Goal: Navigation & Orientation: Find specific page/section

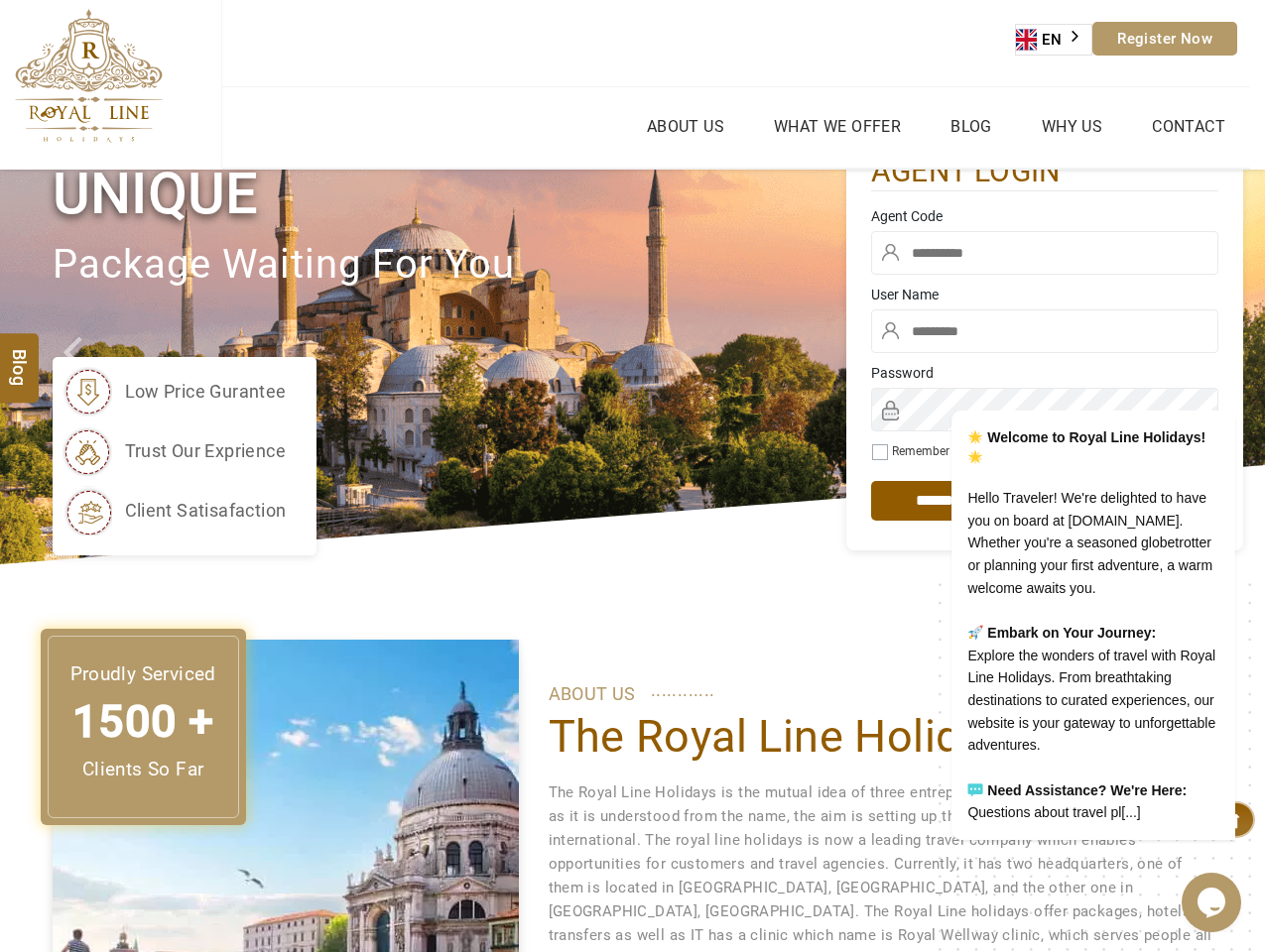
click at [632, 476] on div "low price gurantee trust our exprience client satisafaction" at bounding box center [449, 456] width 794 height 198
click at [1055, 40] on link "EN" at bounding box center [1054, 40] width 76 height 30
click at [684, 126] on link "About Us" at bounding box center [686, 126] width 88 height 29
click at [837, 126] on ul "About Us What we Offer Blog Why Us Contact" at bounding box center [736, 127] width 1029 height 81
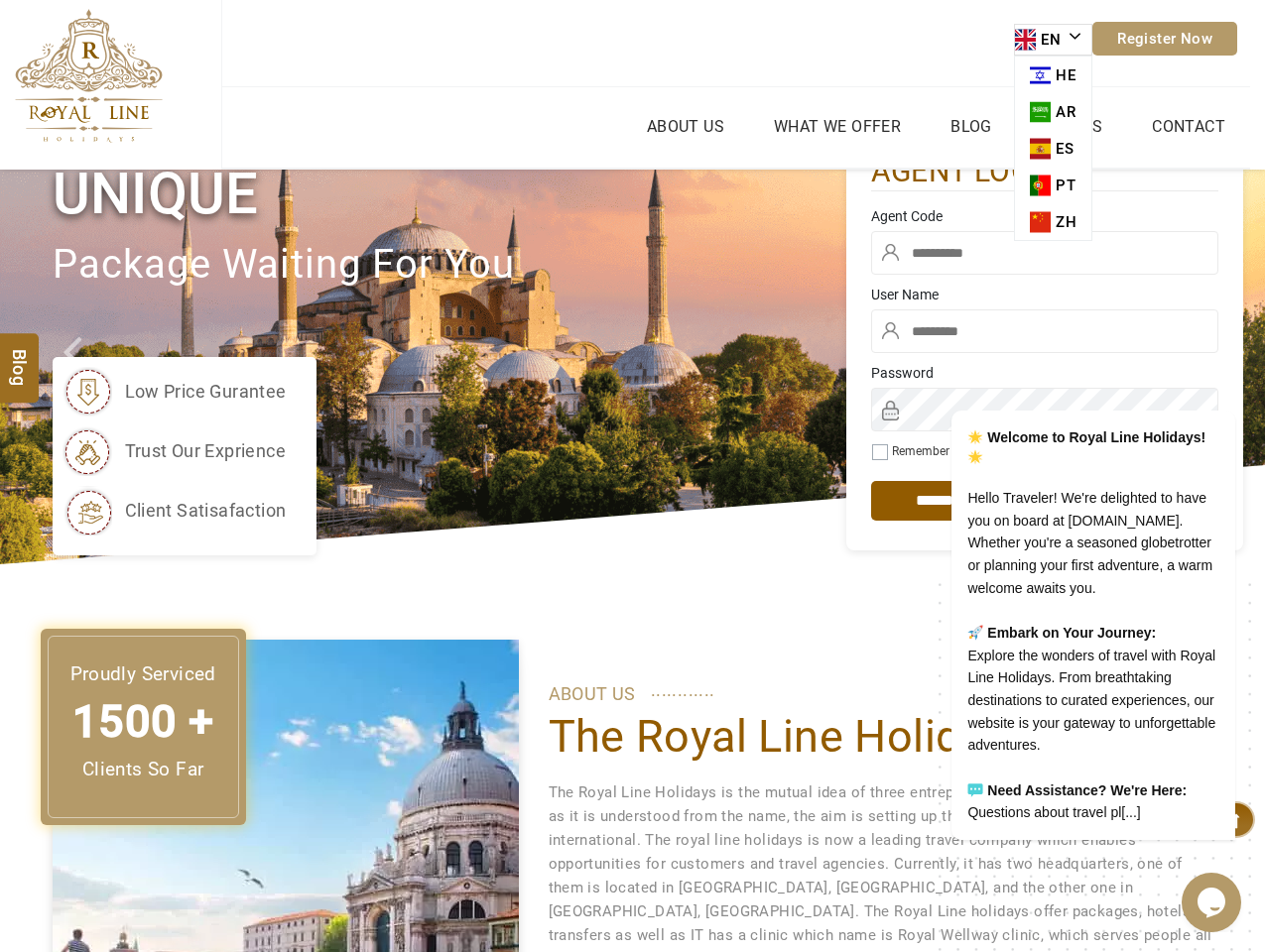
click at [1211, 903] on icon "Chat widget" at bounding box center [1211, 903] width 28 height 30
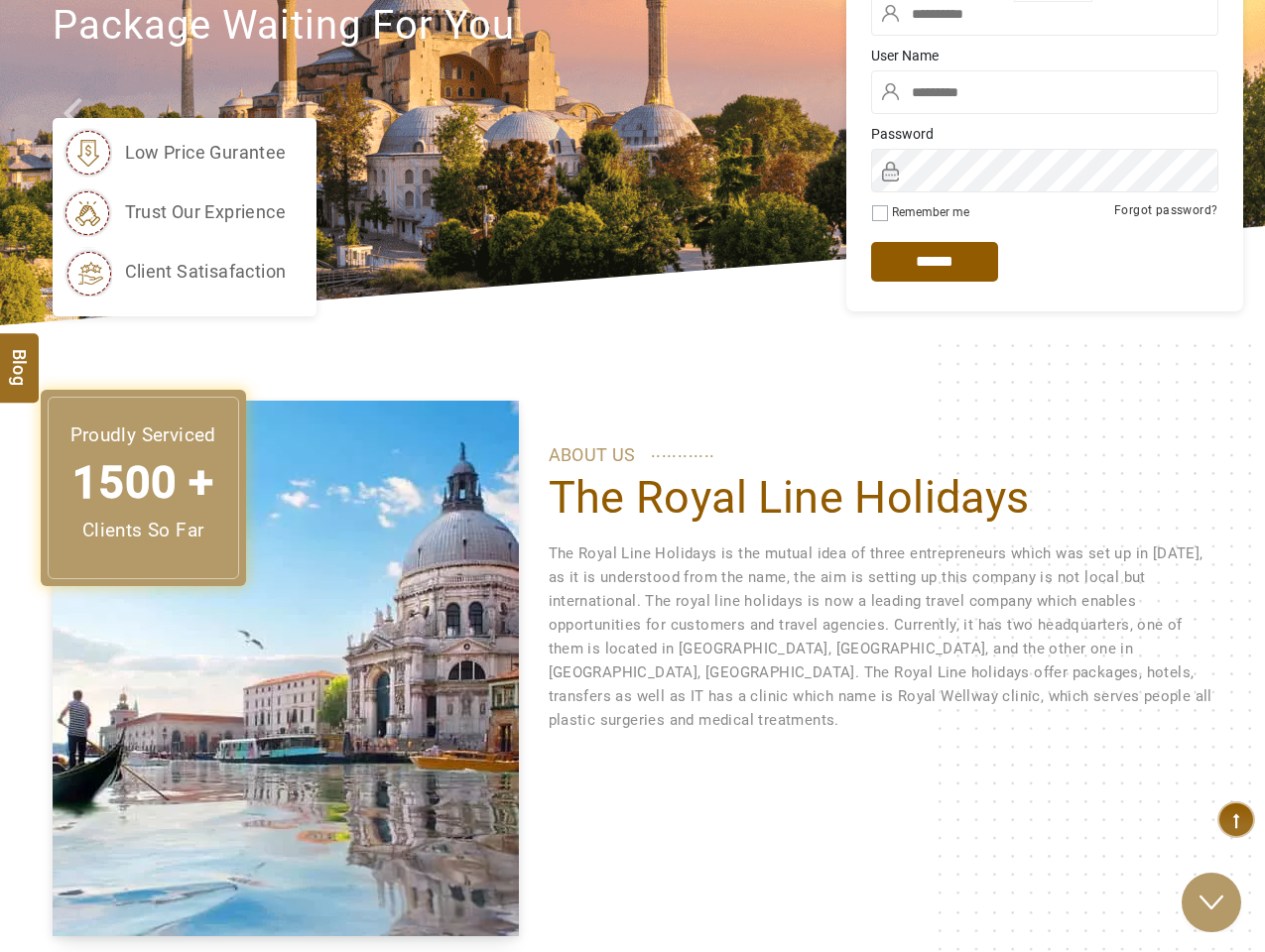
click at [1222, 359] on div "Back Rate this chat Upload File Insert emoji We are live and ready to chat with…" at bounding box center [1072, 597] width 348 height 516
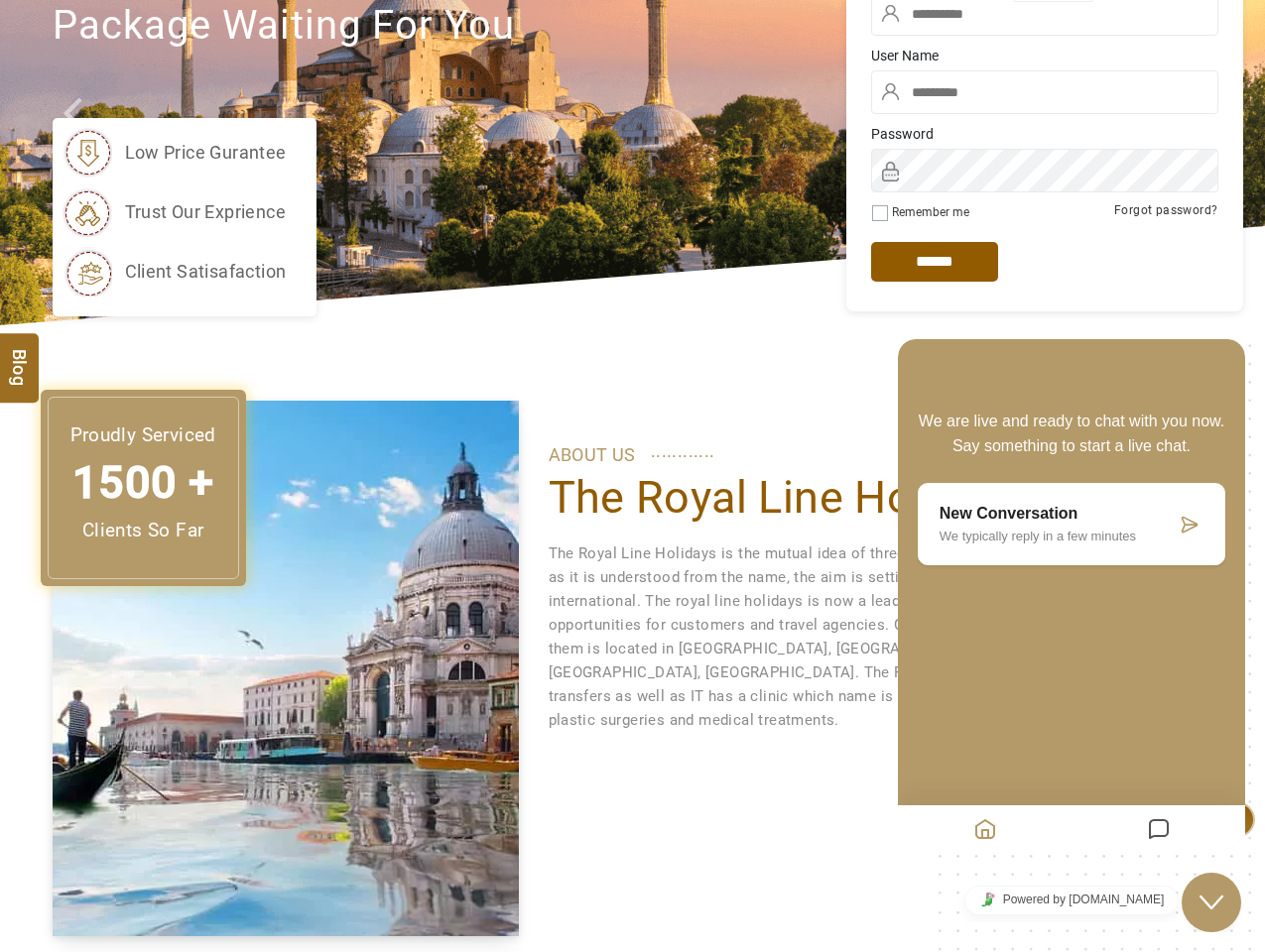
click at [1068, 614] on div "We are live and ready to chat with you now. Say something to start a live chat.…" at bounding box center [1072, 532] width 348 height 268
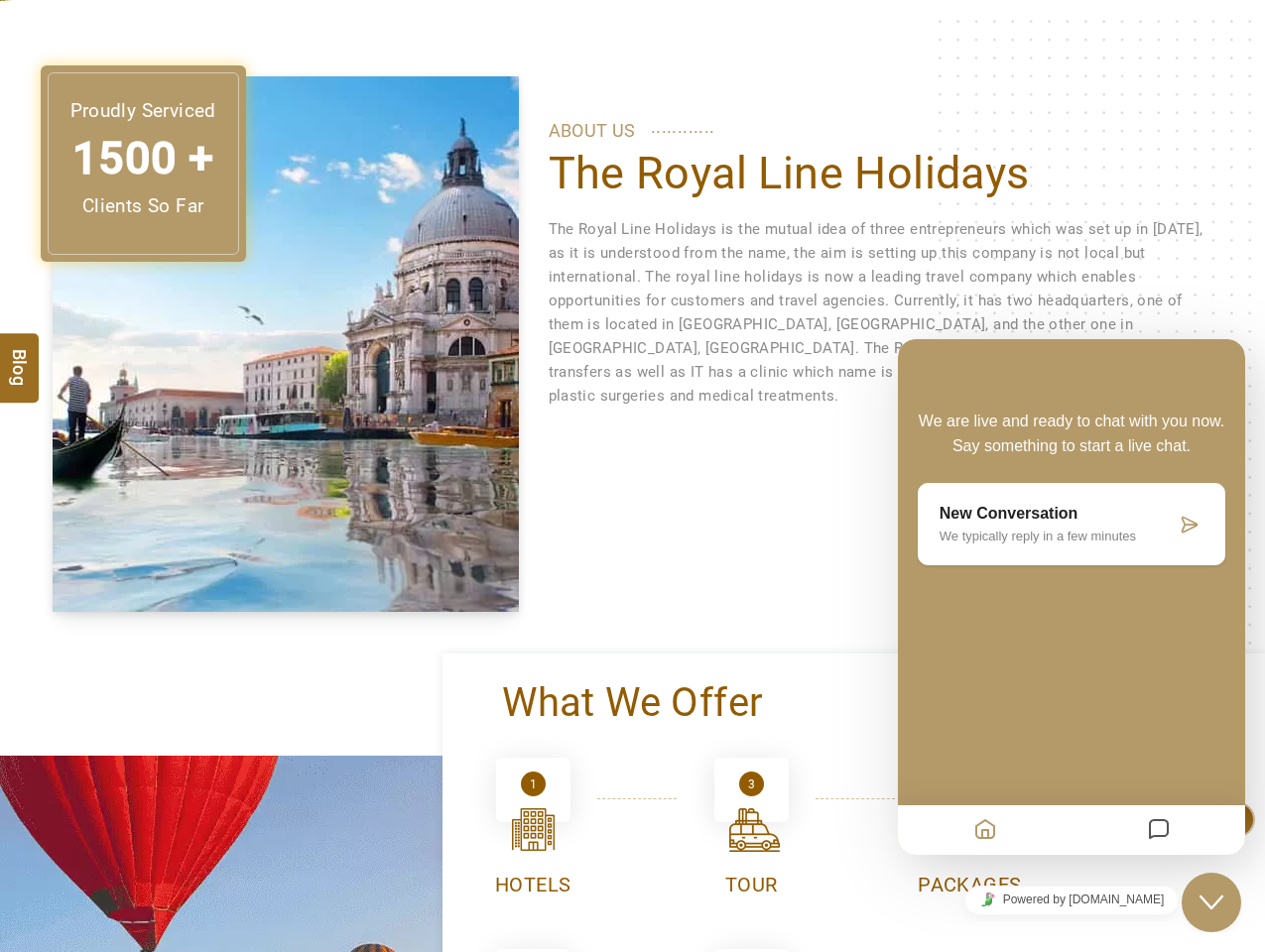
scroll to position [566, 0]
